Goal: Find specific page/section: Find specific page/section

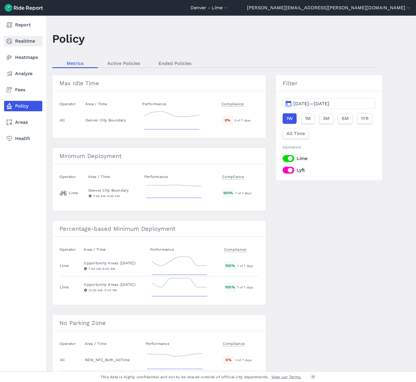
click at [20, 42] on link "Realtime" at bounding box center [23, 41] width 38 height 10
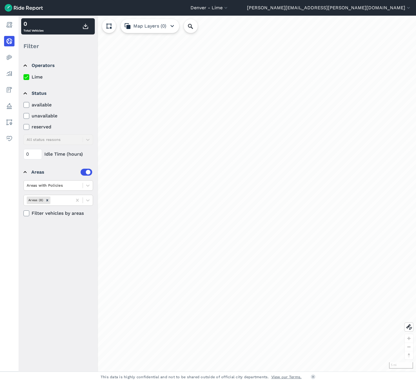
click at [68, 140] on div "available unavailable reserved All status reasons" at bounding box center [58, 122] width 70 height 43
click at [88, 140] on div "available unavailable reserved All status reasons" at bounding box center [58, 122] width 70 height 43
click at [69, 201] on div at bounding box center [61, 200] width 18 height 7
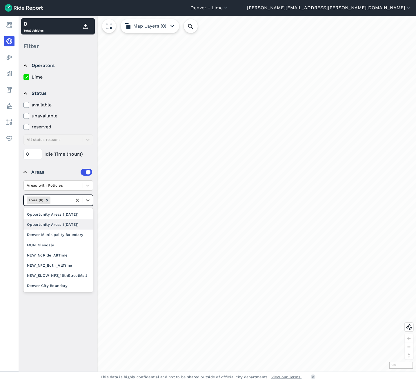
click at [311, 4] on header "[GEOGRAPHIC_DATA] - [GEOGRAPHIC_DATA] All Service Areas [GEOGRAPHIC_DATA], [GEO…" at bounding box center [208, 8] width 416 height 16
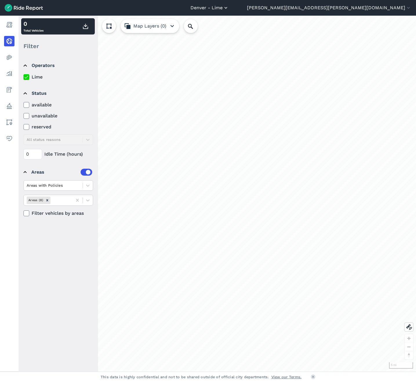
click at [229, 7] on button "Denver - Lime" at bounding box center [209, 7] width 38 height 7
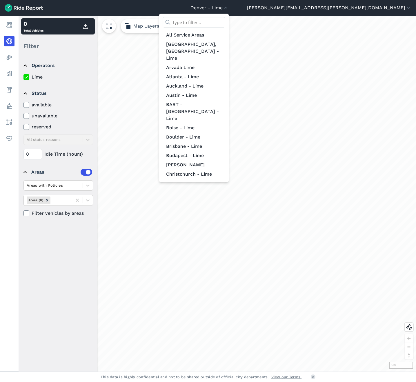
click at [225, 23] on input "text" at bounding box center [194, 22] width 63 height 10
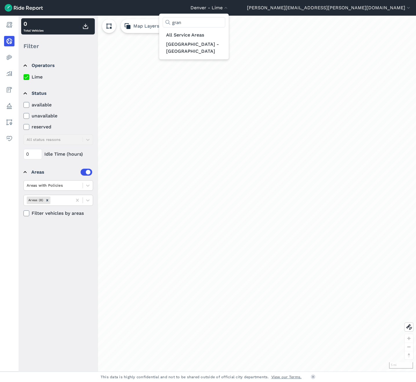
type input "grand"
click at [225, 42] on link "[GEOGRAPHIC_DATA] - [GEOGRAPHIC_DATA]" at bounding box center [194, 48] width 63 height 16
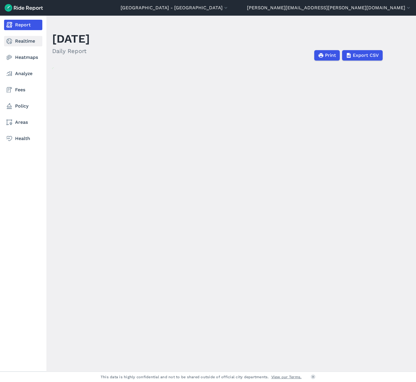
click at [17, 41] on link "Realtime" at bounding box center [23, 41] width 38 height 10
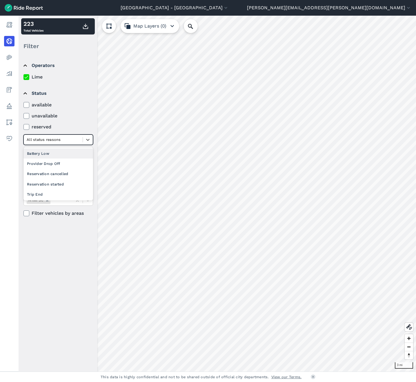
click at [45, 142] on div at bounding box center [53, 139] width 53 height 7
click at [49, 164] on div "Provider Drop Off" at bounding box center [58, 164] width 70 height 10
click at [59, 197] on div at bounding box center [61, 200] width 18 height 7
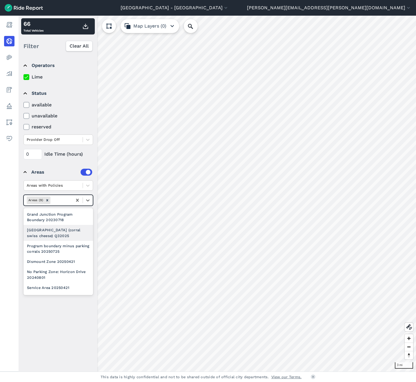
click at [65, 232] on div "[GEOGRAPHIC_DATA] (corral swiss cheese) Q32025" at bounding box center [58, 233] width 70 height 16
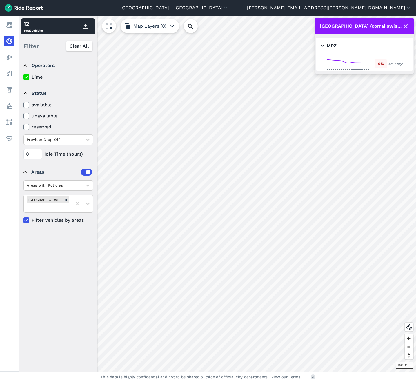
click at [405, 26] on use at bounding box center [406, 26] width 4 height 4
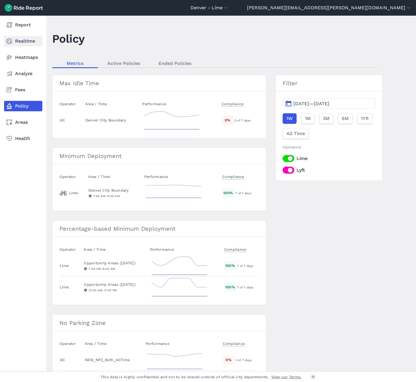
click at [19, 40] on link "Realtime" at bounding box center [23, 41] width 38 height 10
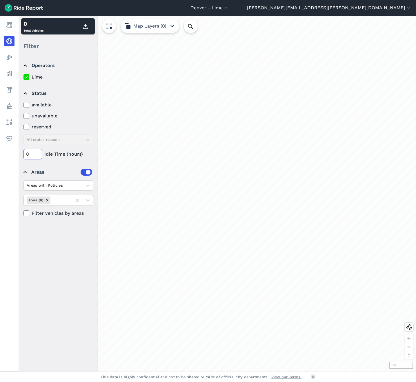
click at [32, 154] on input "0" at bounding box center [32, 154] width 19 height 10
type input "072"
click at [229, 9] on button "Denver - Lime" at bounding box center [209, 7] width 38 height 7
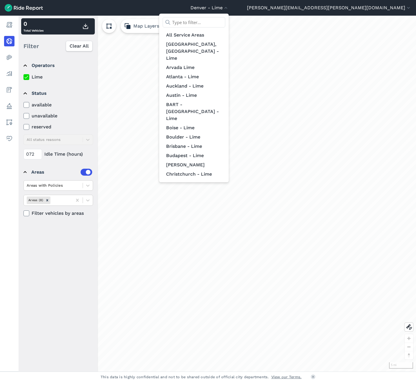
click at [225, 23] on input "text" at bounding box center [194, 22] width 63 height 10
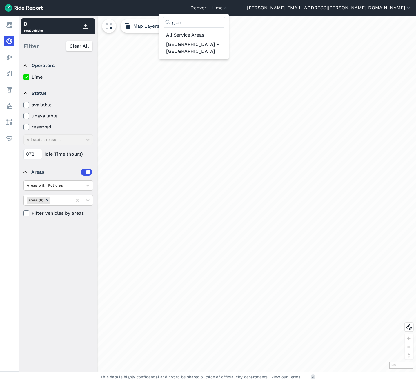
type input "grand"
click at [225, 41] on link "[GEOGRAPHIC_DATA] - [GEOGRAPHIC_DATA]" at bounding box center [194, 48] width 63 height 16
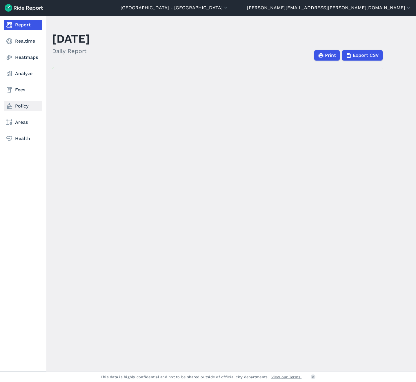
click at [23, 107] on link "Policy" at bounding box center [23, 106] width 38 height 10
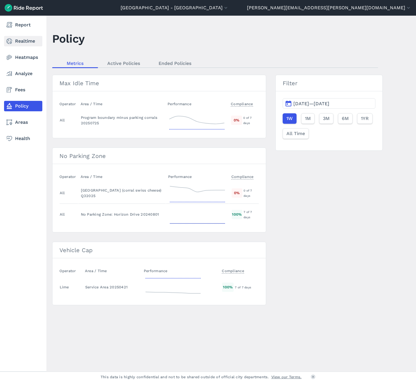
click at [25, 42] on link "Realtime" at bounding box center [23, 41] width 38 height 10
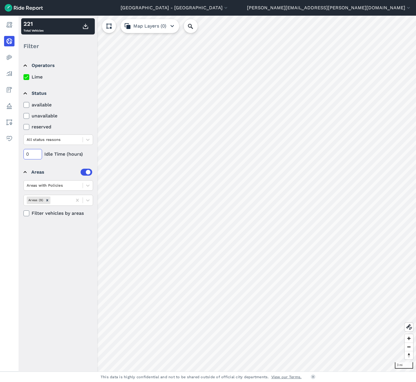
click at [31, 150] on input "0" at bounding box center [32, 154] width 19 height 10
type input "072"
